Goal: Navigation & Orientation: Find specific page/section

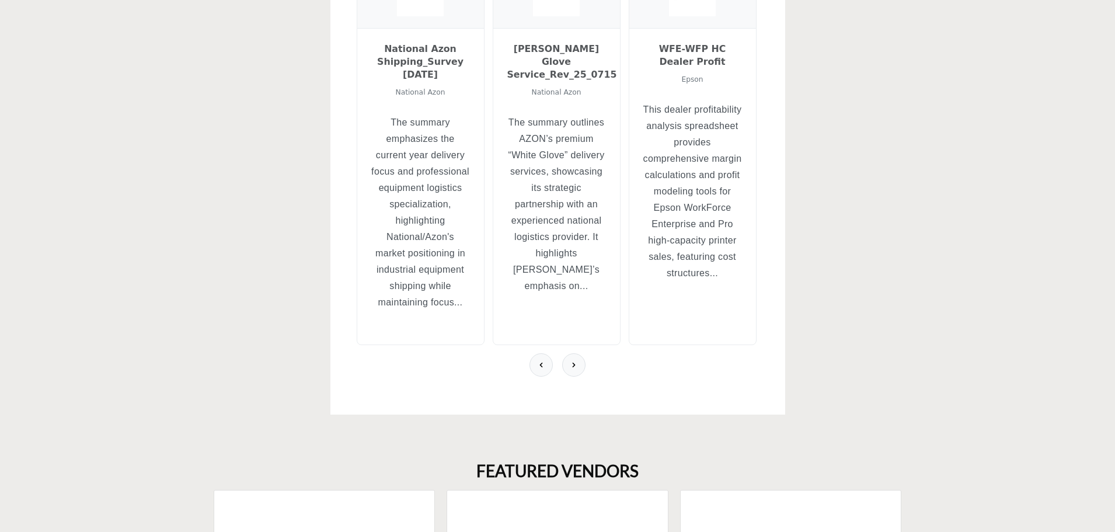
scroll to position [409, 0]
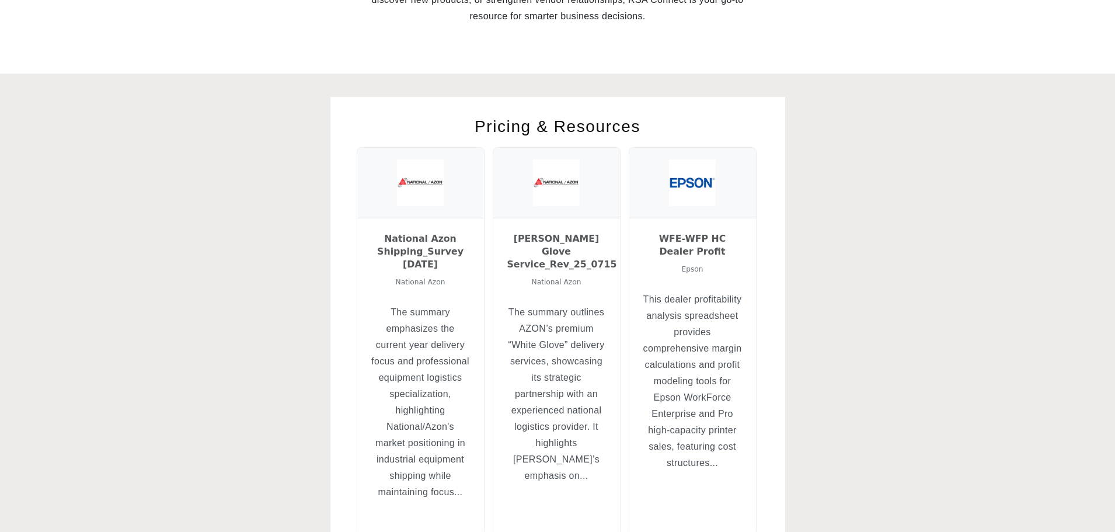
click at [834, 267] on div "Pricing & Resources National Azon Shipping_Survey 04-09-2021 National Azon The …" at bounding box center [557, 350] width 700 height 507
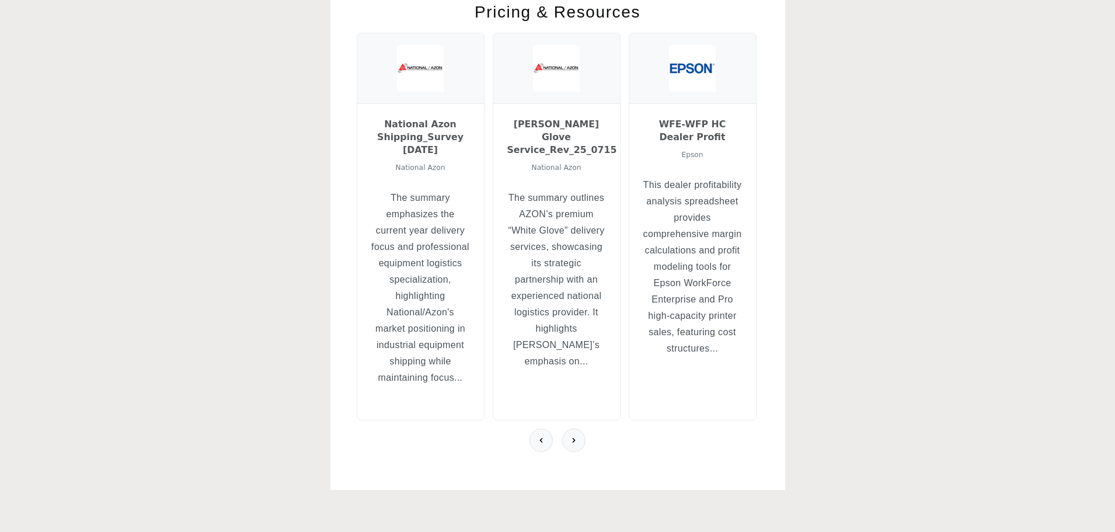
scroll to position [525, 0]
click at [575, 445] on button at bounding box center [573, 437] width 23 height 23
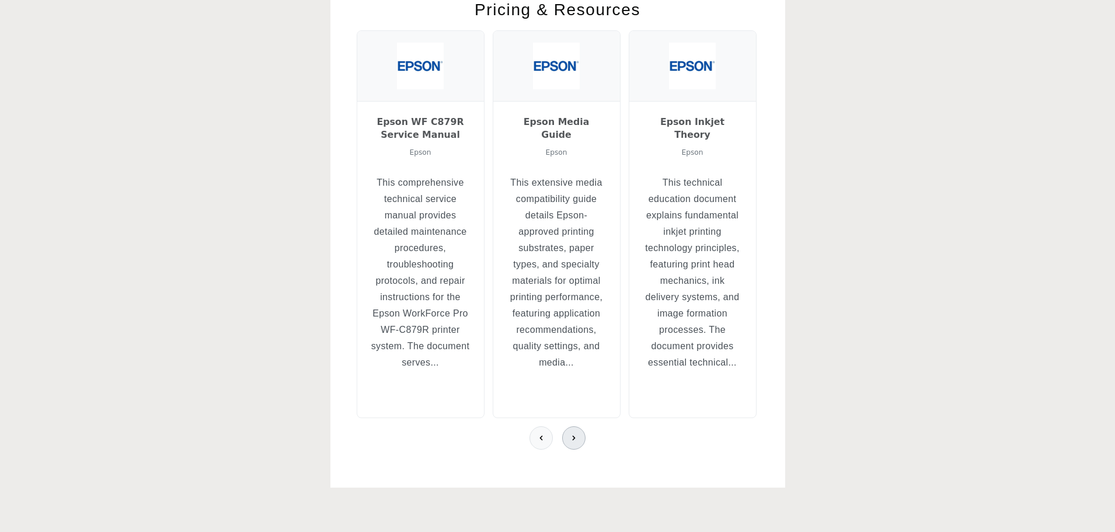
click at [575, 445] on button at bounding box center [573, 437] width 23 height 23
click at [931, 298] on section "Pricing & Resources National Azon Shipping_Survey 04-09-2021 National Azon The …" at bounding box center [557, 234] width 1115 height 554
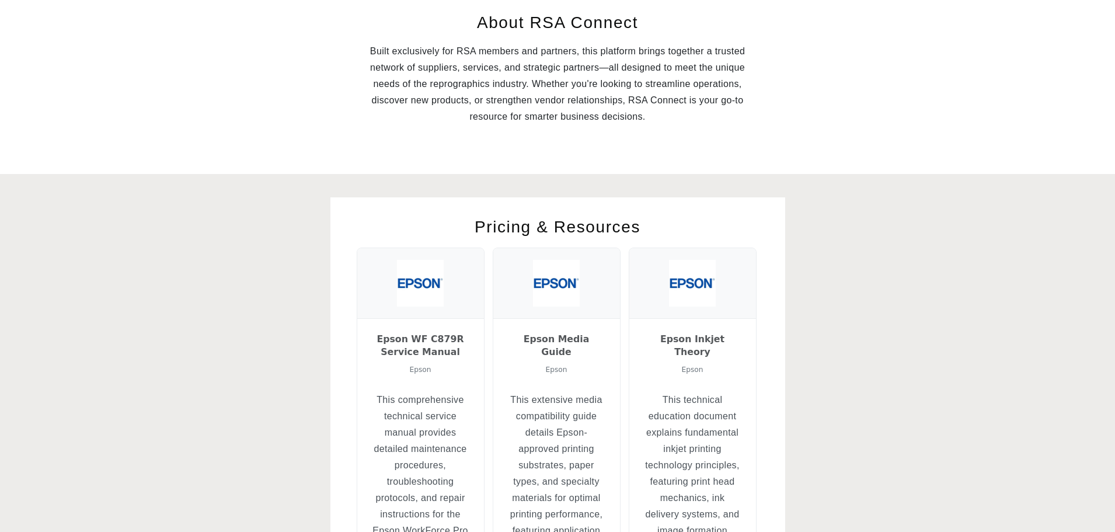
scroll to position [584, 0]
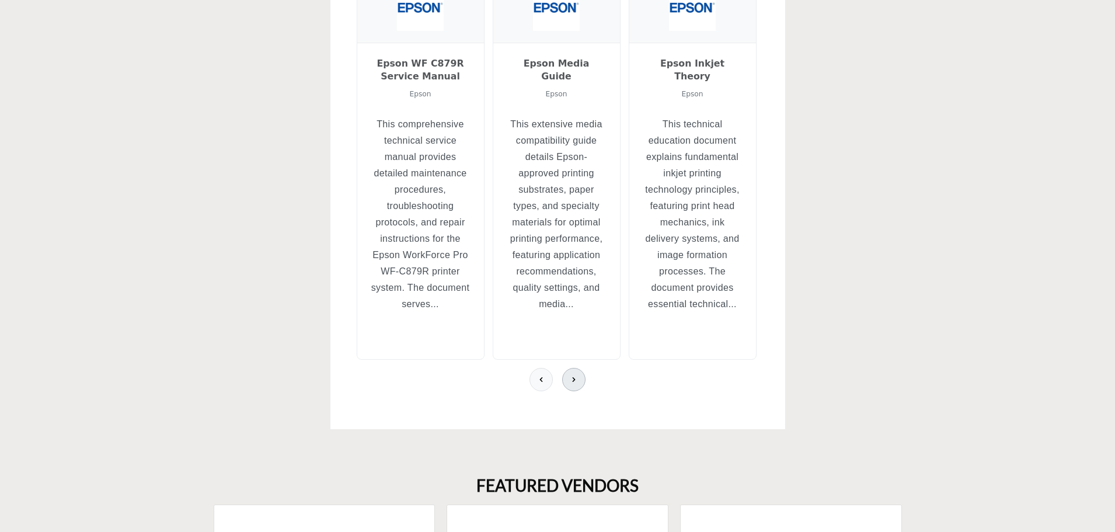
click at [581, 383] on button at bounding box center [573, 379] width 23 height 23
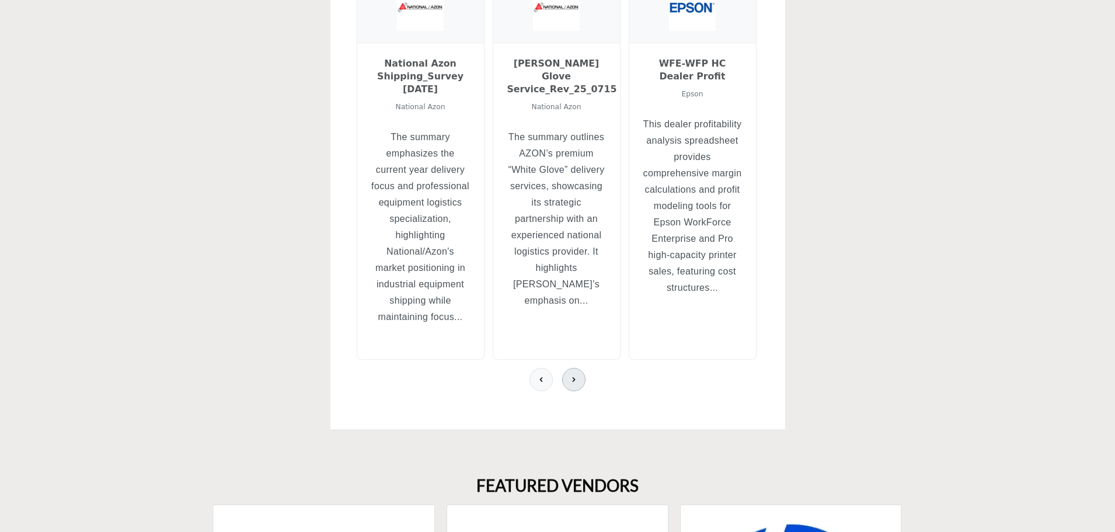
click at [581, 383] on button at bounding box center [573, 379] width 23 height 23
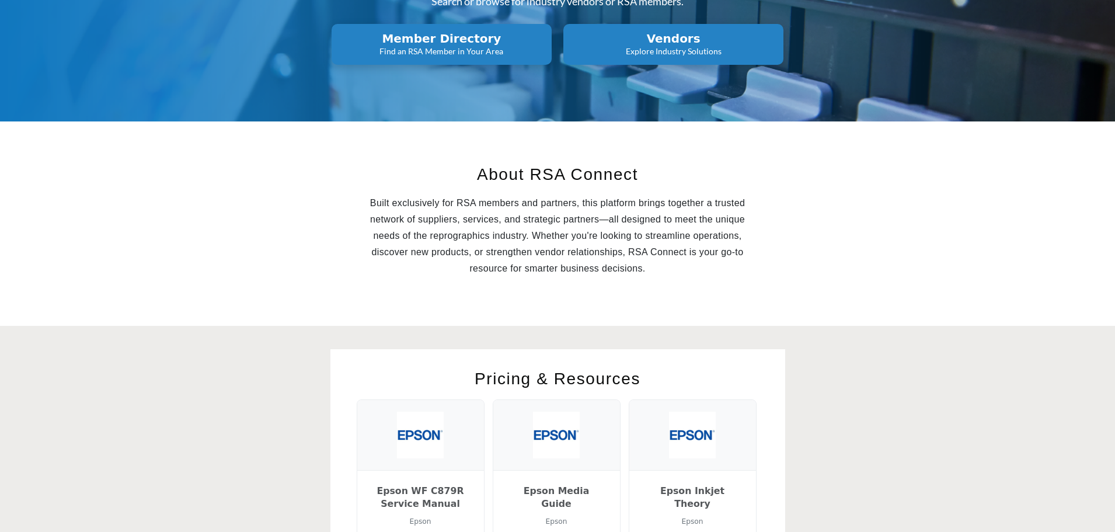
scroll to position [0, 0]
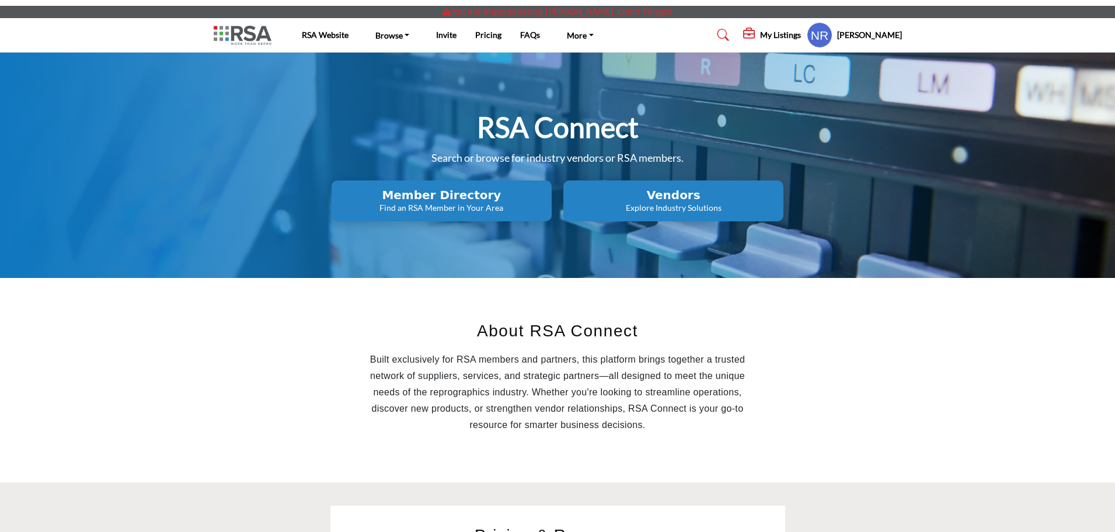
click at [787, 32] on h5 "My Listings" at bounding box center [780, 35] width 41 height 11
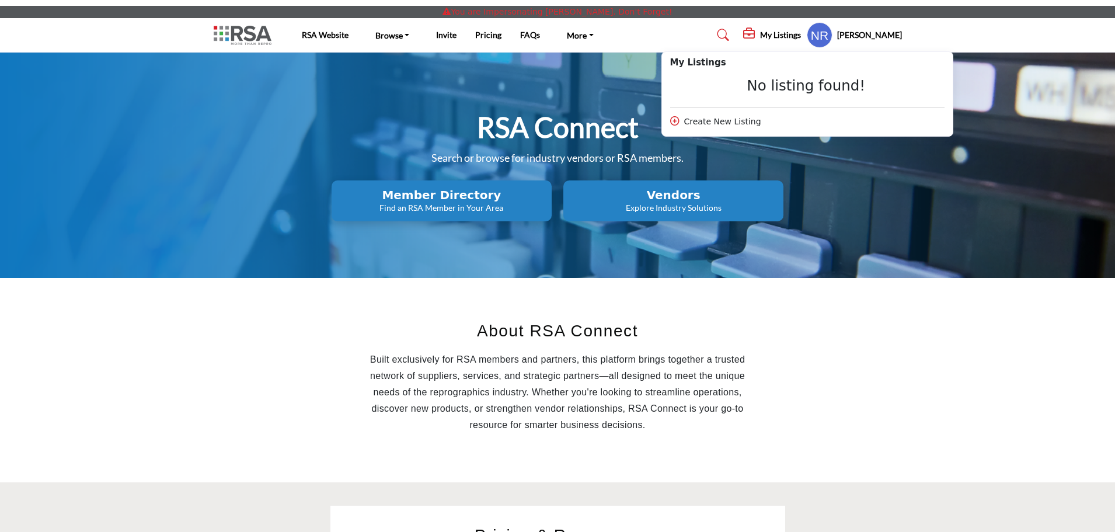
click at [966, 386] on section "About RSA Connect Built exclusively for RSA members and partners, this platform…" at bounding box center [557, 380] width 1115 height 204
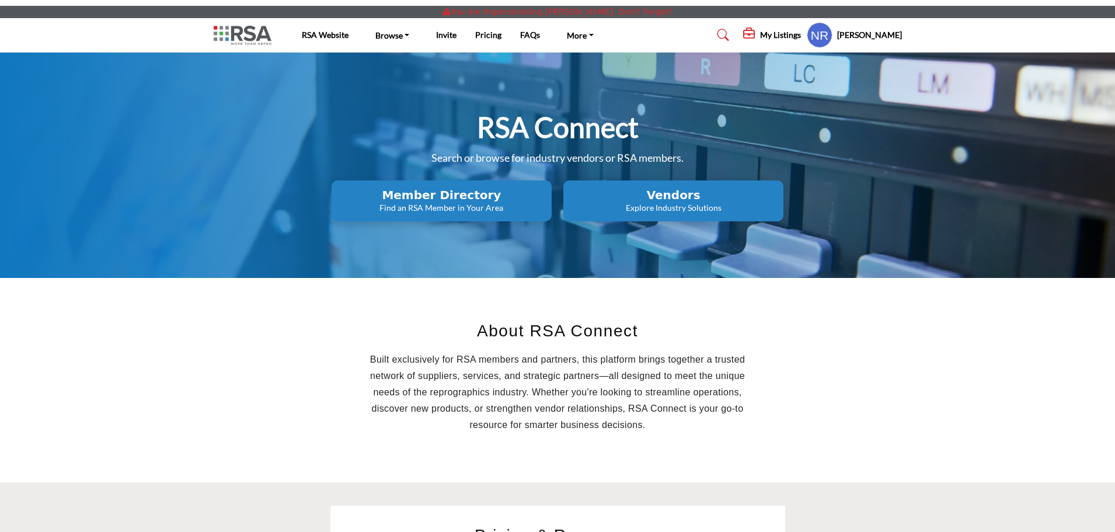
click at [548, 212] on p "Explore Industry Solutions" at bounding box center [441, 208] width 213 height 12
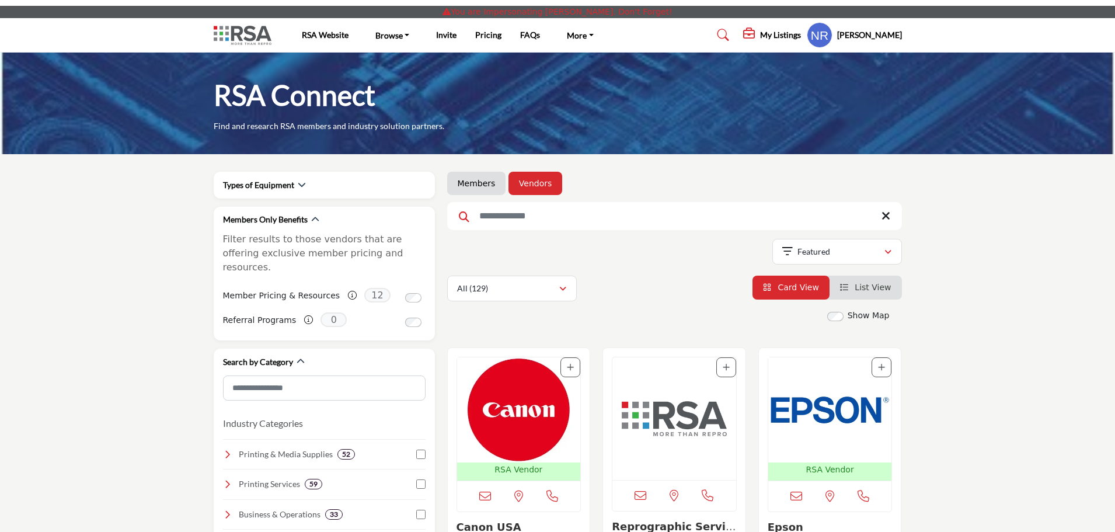
click at [531, 397] on img "Open Listing in new tab" at bounding box center [519, 409] width 124 height 105
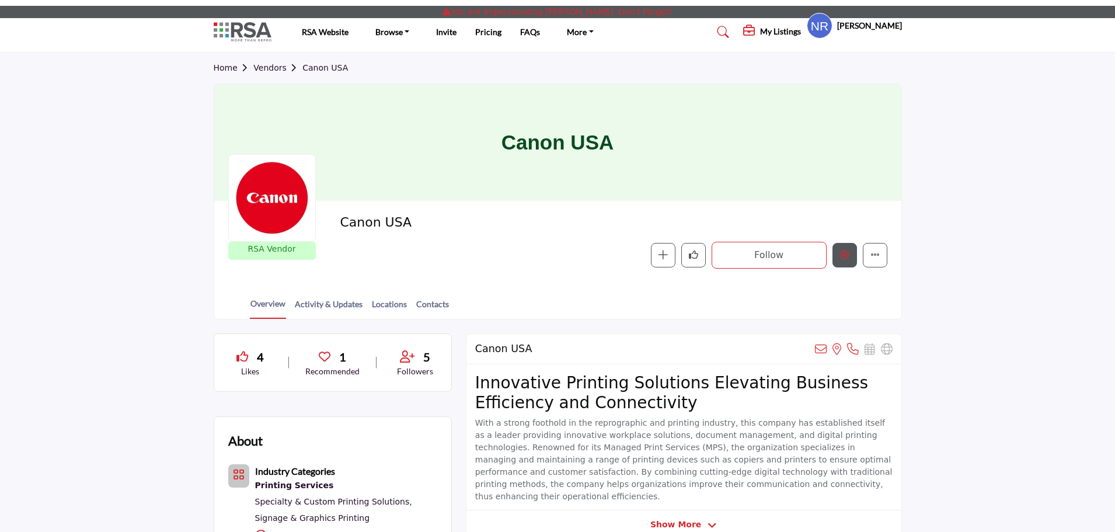
click at [849, 253] on button "Edit company" at bounding box center [844, 255] width 25 height 25
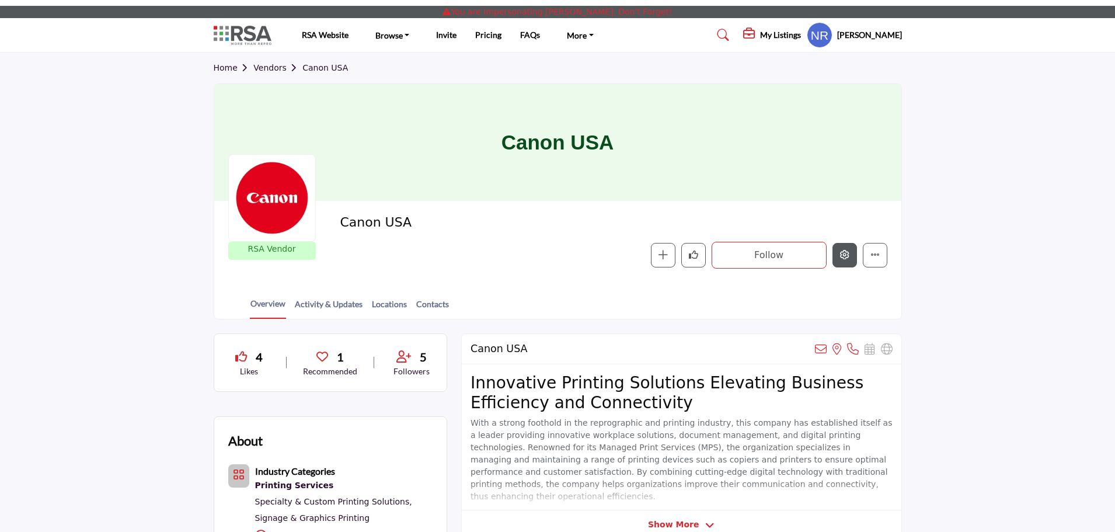
click at [845, 255] on icon "Edit company" at bounding box center [844, 254] width 9 height 9
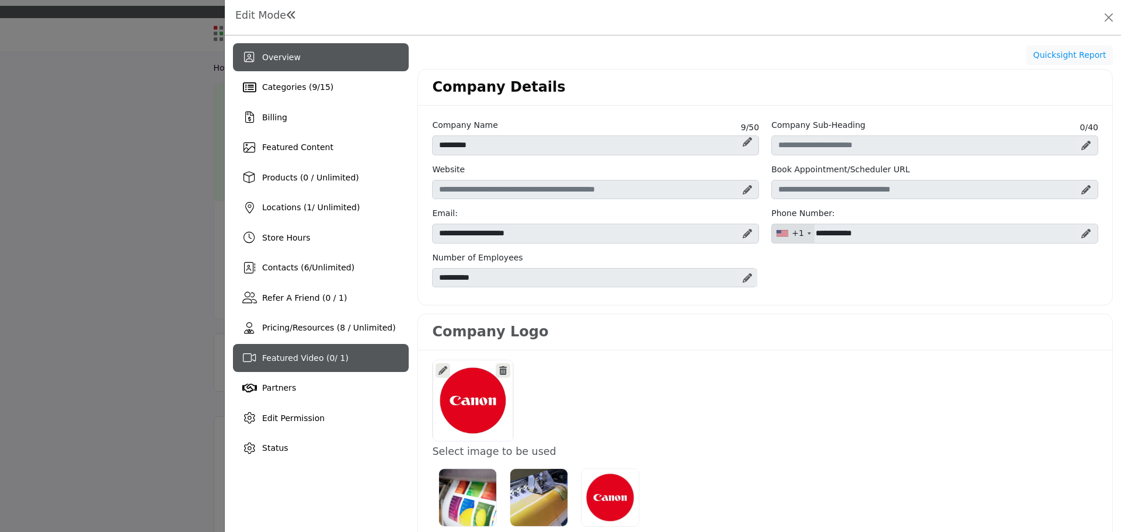
click at [295, 365] on div "Featured Video ( 0 / 1)" at bounding box center [321, 358] width 176 height 28
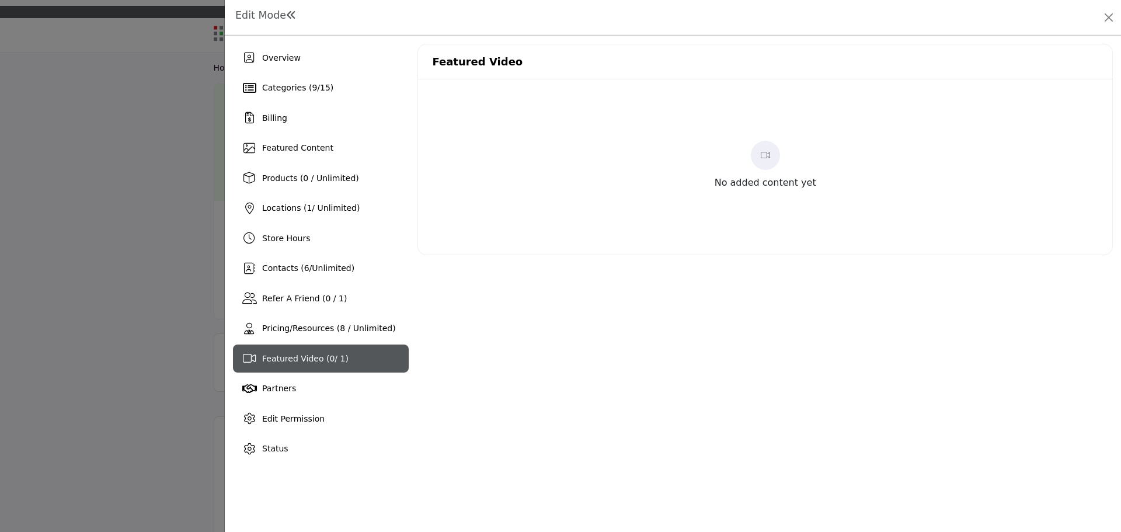
click at [763, 151] on icon at bounding box center [764, 155] width 9 height 8
click at [267, 332] on span "Pricing/Resources (8 / Unlimited)" at bounding box center [329, 327] width 134 height 9
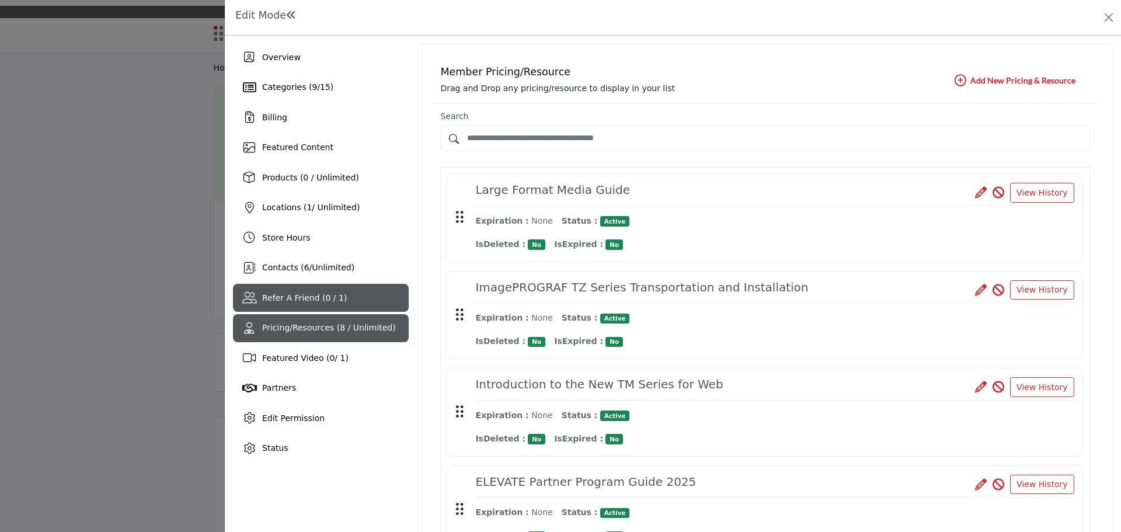
click at [302, 284] on div "Refer A Friend (0 / 1)" at bounding box center [321, 298] width 176 height 28
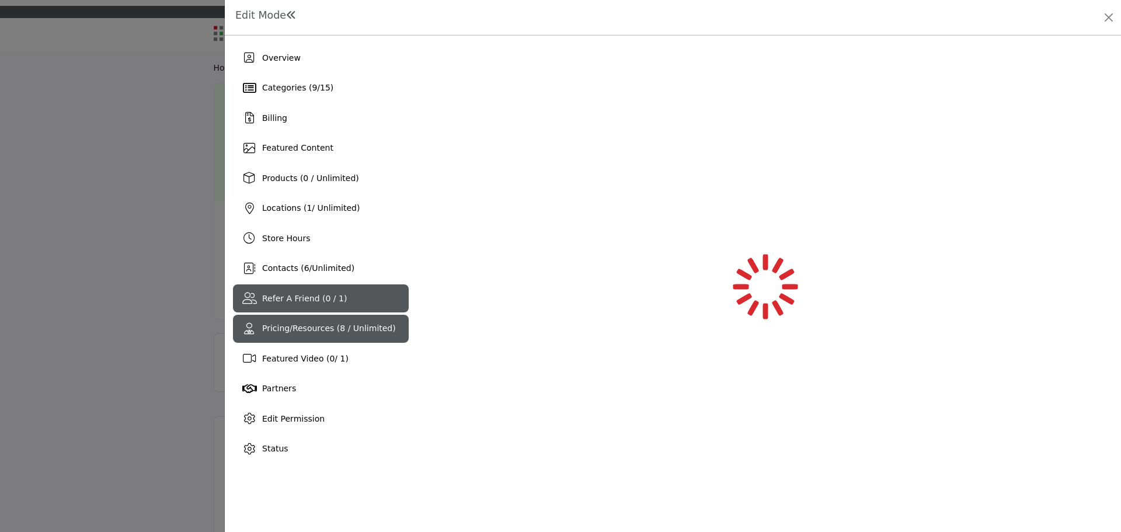
click at [312, 338] on div "Pricing/Resources (8 / Unlimited)" at bounding box center [321, 329] width 176 height 28
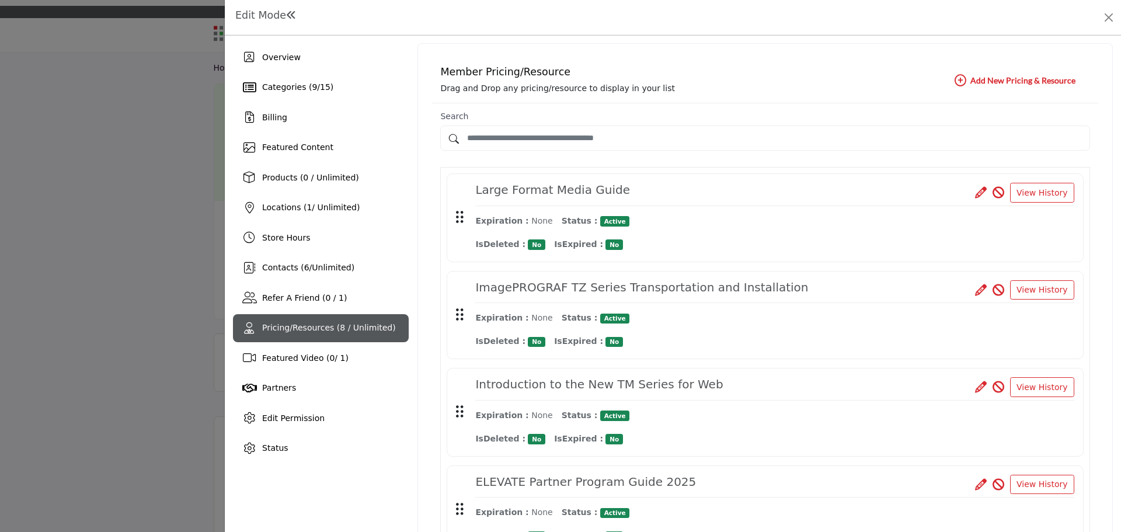
click at [641, 26] on div "Edit Mode" at bounding box center [673, 17] width 880 height 18
drag, startPoint x: 1108, startPoint y: 12, endPoint x: 1098, endPoint y: 6, distance: 11.0
click at [1108, 12] on button "Close" at bounding box center [1108, 17] width 16 height 16
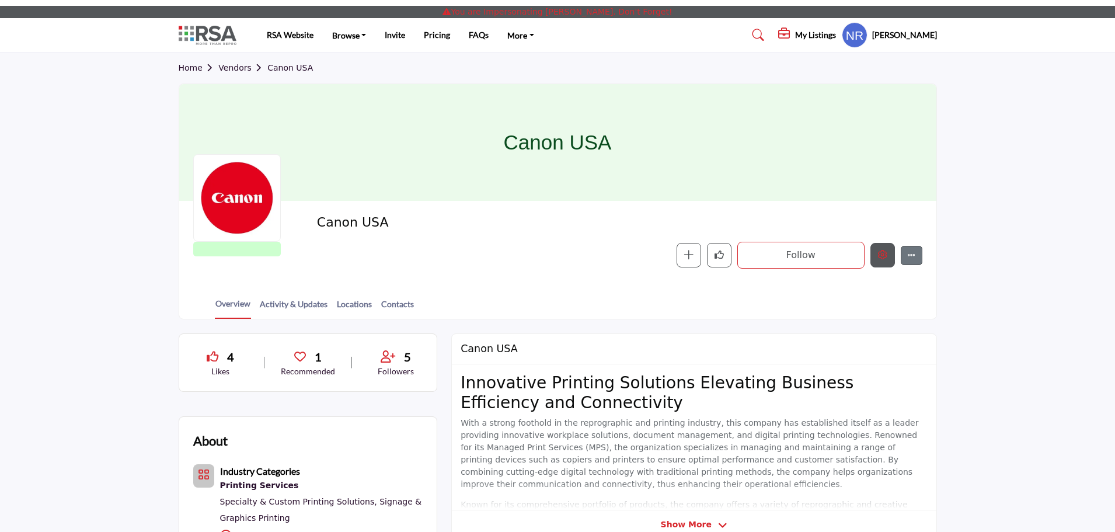
click at [891, 256] on button "Edit company" at bounding box center [882, 255] width 25 height 25
click at [883, 261] on button "Edit company" at bounding box center [882, 255] width 25 height 25
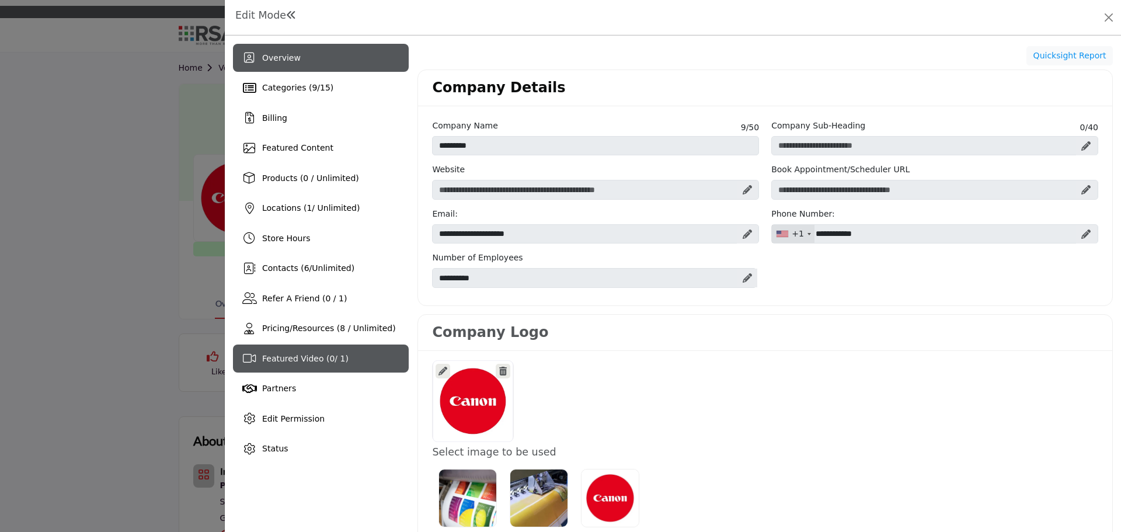
click at [292, 346] on div "Featured Video ( 0 / 1)" at bounding box center [321, 358] width 176 height 28
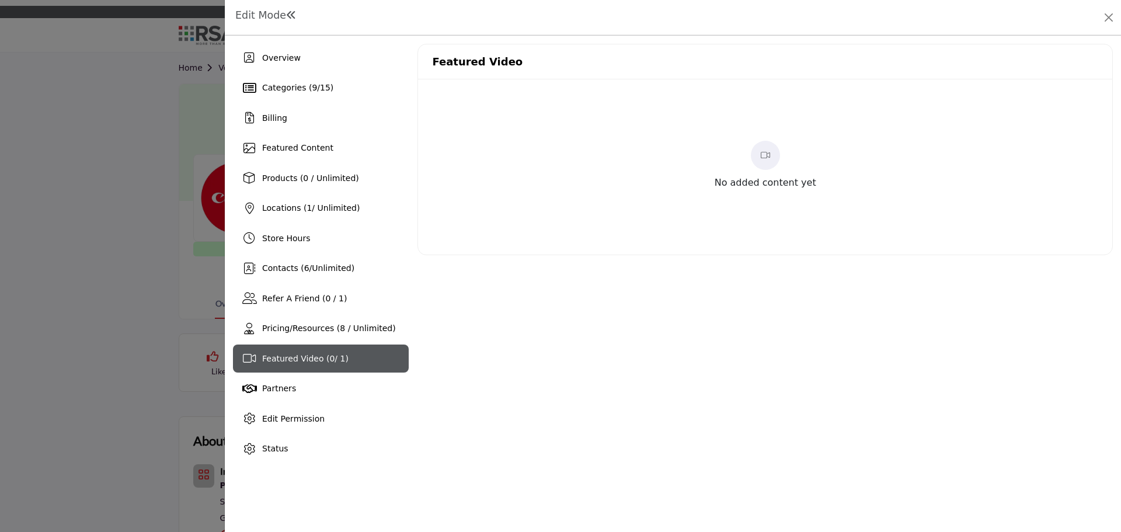
click at [772, 161] on span at bounding box center [765, 155] width 29 height 29
click at [1104, 19] on button "Close" at bounding box center [1108, 17] width 16 height 16
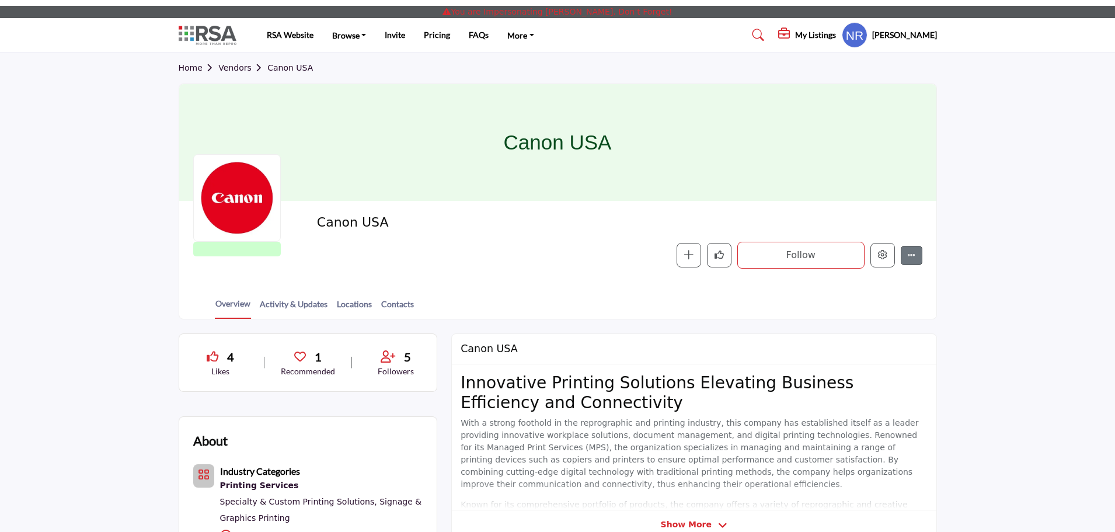
click at [829, 32] on h5 "My Listings" at bounding box center [815, 35] width 41 height 11
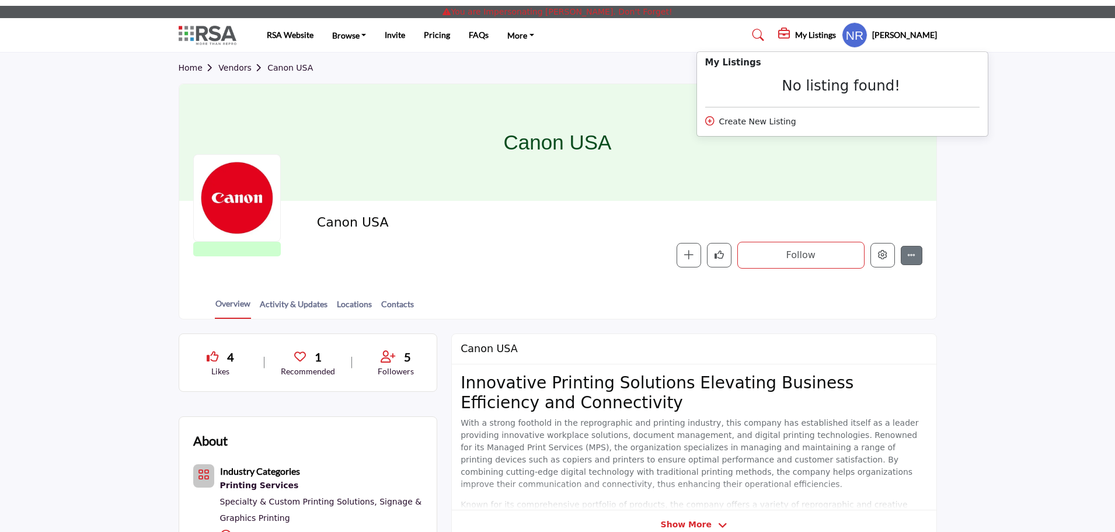
click at [988, 176] on section "Home Vendors Canon USA Canon USA RSA Vendor RSA Vendors are businesses that hav…" at bounding box center [557, 186] width 1115 height 267
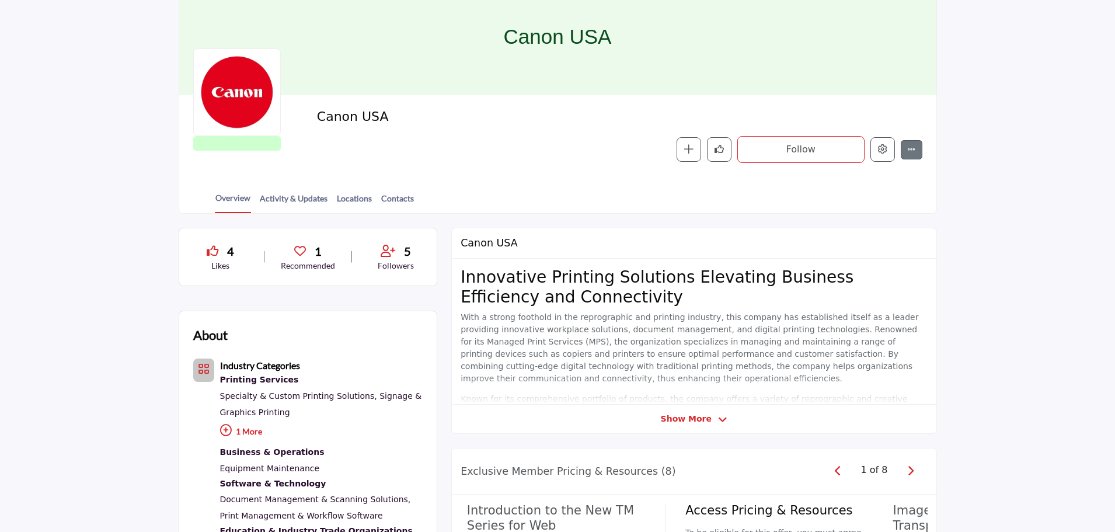
scroll to position [117, 0]
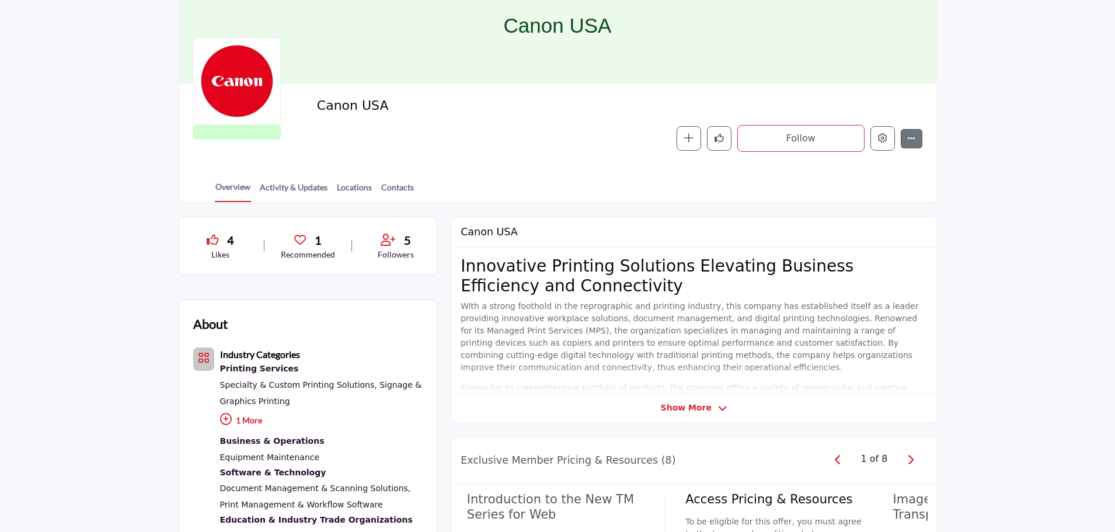
click at [1024, 173] on section "Home Vendors Canon USA Canon USA RSA Vendor RSA Vendors are businesses that hav…" at bounding box center [557, 69] width 1115 height 267
